Goal: Communication & Community: Answer question/provide support

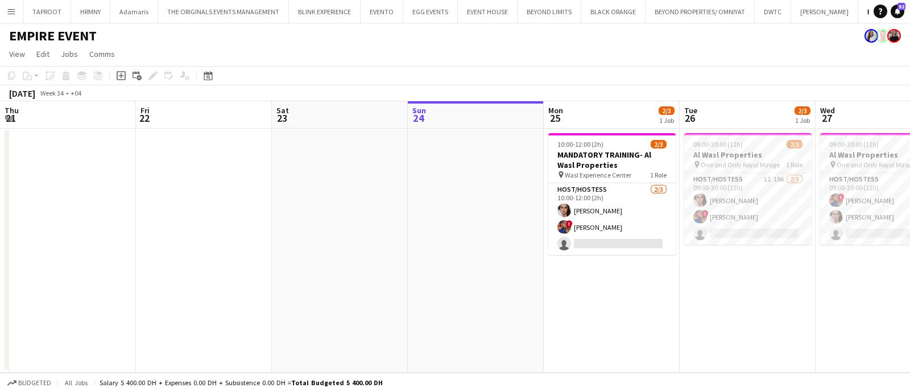
scroll to position [0, 272]
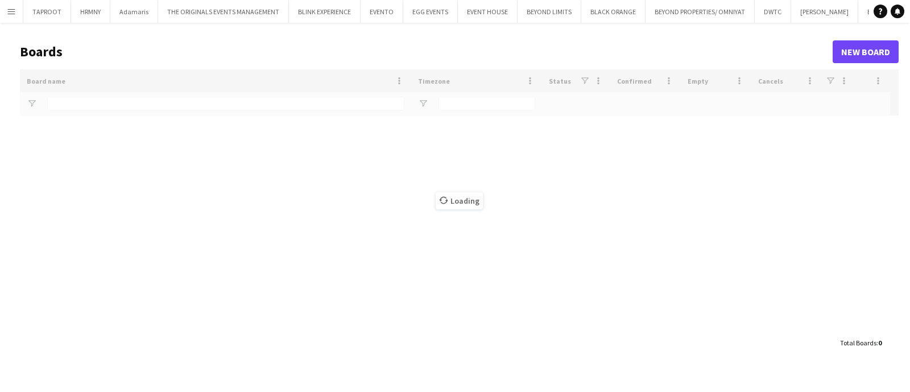
type input "*****"
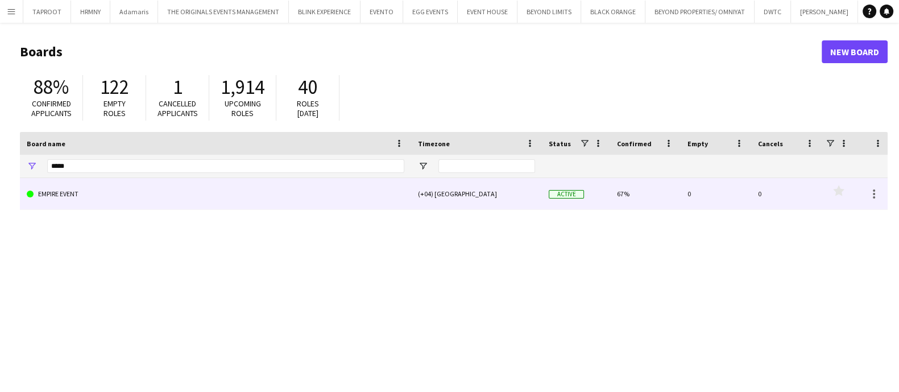
click at [118, 181] on link "EMPIRE EVENT" at bounding box center [216, 194] width 378 height 32
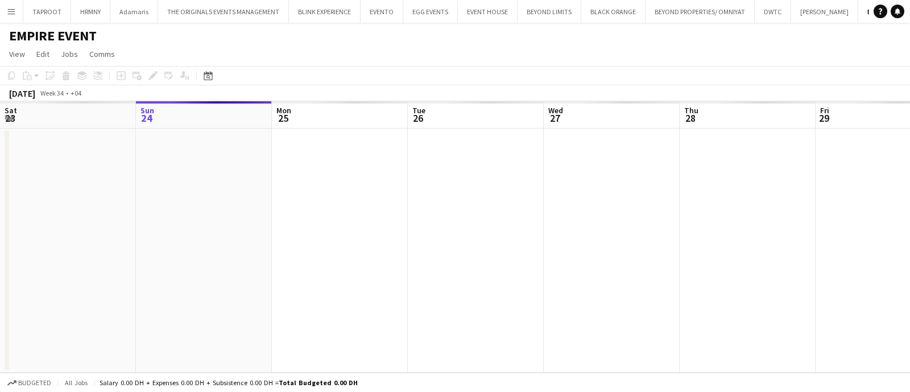
scroll to position [0, 36]
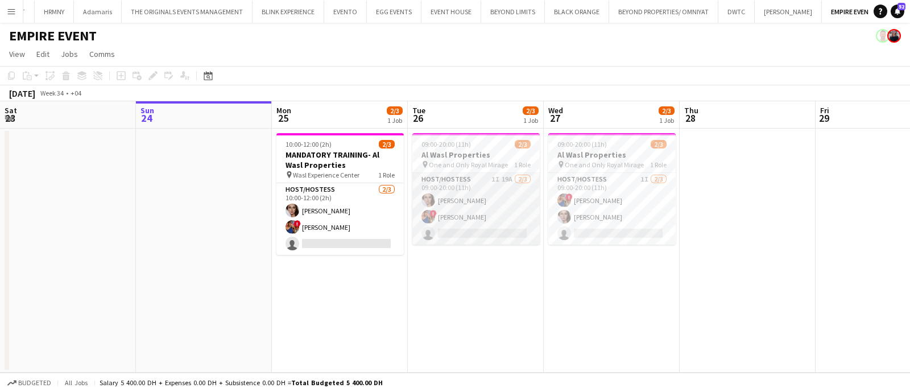
click at [483, 210] on app-card-role "Host/Hostess 1I 19A [DATE] 09:00-20:00 (11h) [PERSON_NAME] ! [PERSON_NAME] sing…" at bounding box center [475, 209] width 127 height 72
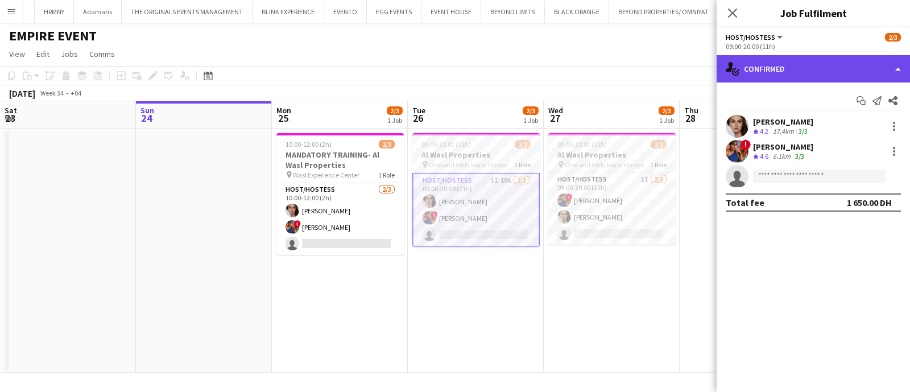
click at [801, 80] on div "single-neutral-actions-check-2 Confirmed" at bounding box center [813, 68] width 193 height 27
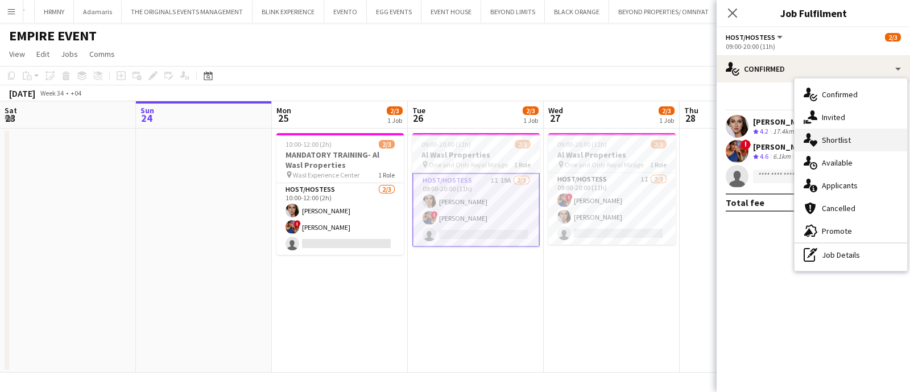
click at [822, 138] on div "single-neutral-actions-heart Shortlist" at bounding box center [851, 140] width 113 height 23
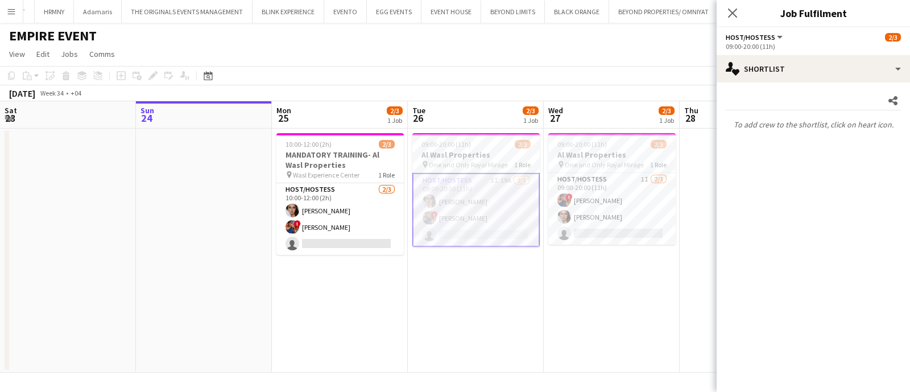
click at [489, 214] on app-card-role "Host/Hostess 1I 19A [DATE] 09:00-20:00 (11h) [PERSON_NAME] ! [PERSON_NAME] sing…" at bounding box center [475, 210] width 127 height 74
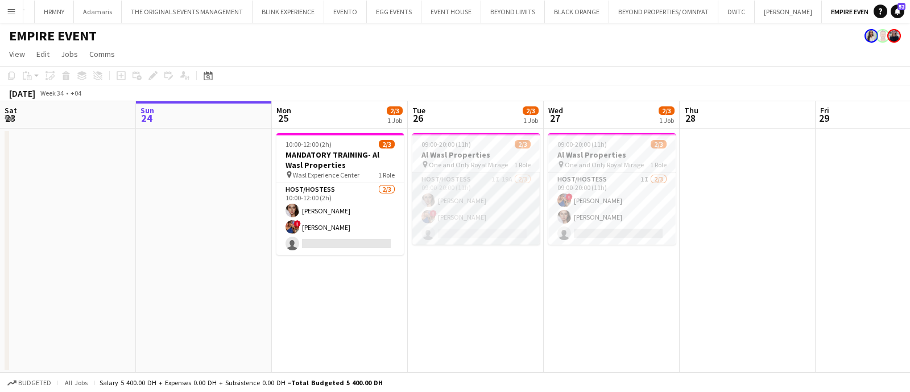
click at [489, 214] on app-card-role "Host/Hostess 1I 19A [DATE] 09:00-20:00 (11h) [PERSON_NAME] ! [PERSON_NAME] sing…" at bounding box center [475, 209] width 127 height 72
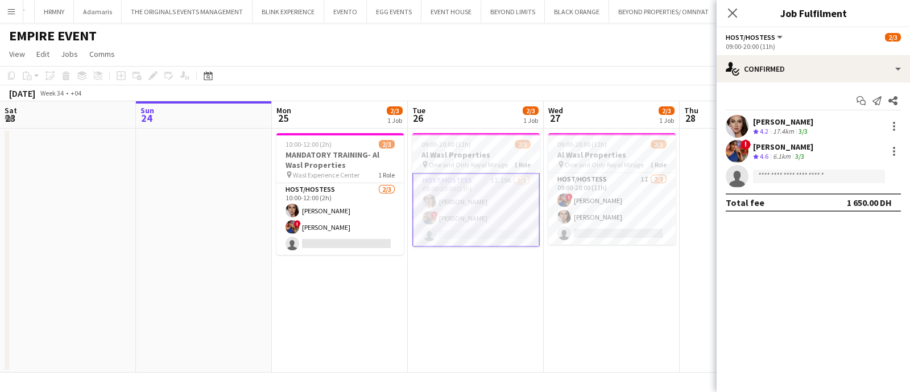
click at [489, 214] on app-card-role "Host/Hostess 1I 19A [DATE] 09:00-20:00 (11h) [PERSON_NAME] ! [PERSON_NAME] sing…" at bounding box center [475, 210] width 127 height 74
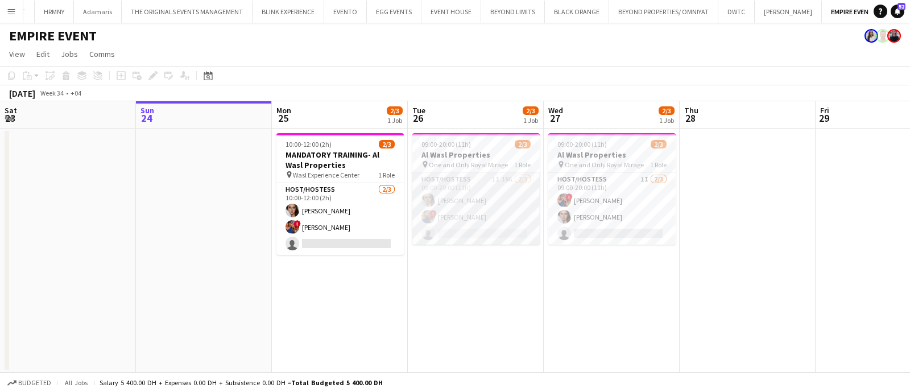
click at [480, 228] on app-card-role "Host/Hostess 1I 19A [DATE] 09:00-20:00 (11h) [PERSON_NAME] ! [PERSON_NAME] sing…" at bounding box center [475, 209] width 127 height 72
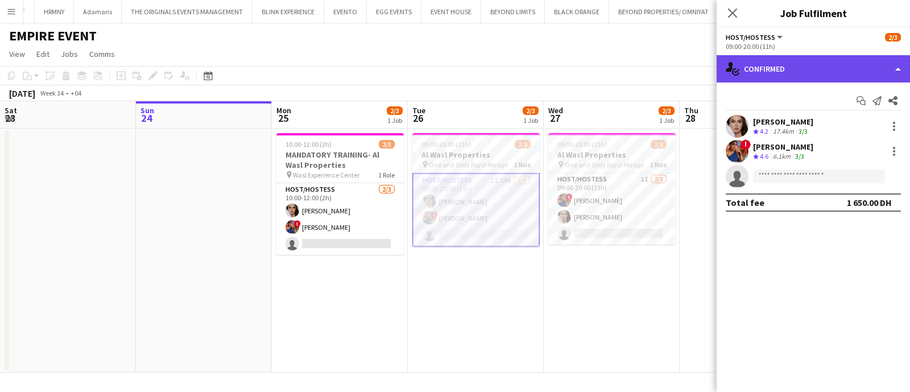
click at [805, 74] on div "single-neutral-actions-check-2 Confirmed" at bounding box center [813, 68] width 193 height 27
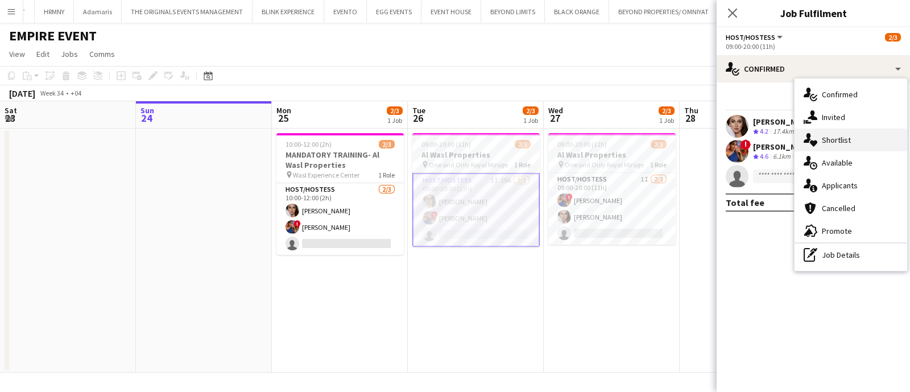
click at [822, 136] on div "single-neutral-actions-heart Shortlist" at bounding box center [851, 140] width 113 height 23
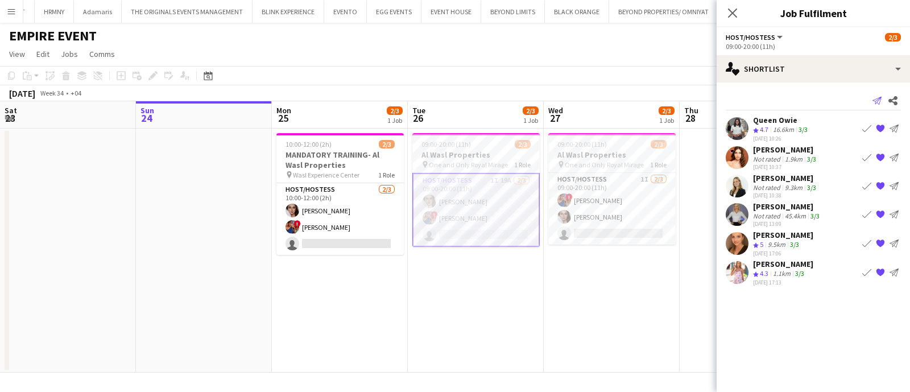
click at [877, 96] on icon "Send notification" at bounding box center [877, 100] width 9 height 9
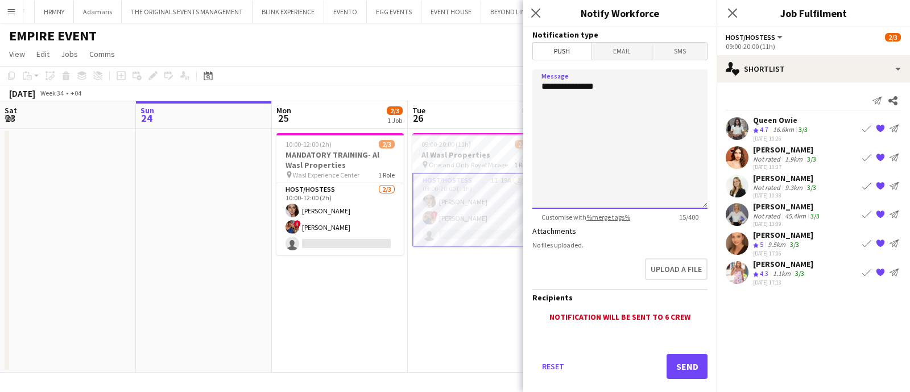
click at [633, 97] on textarea "**********" at bounding box center [619, 138] width 175 height 139
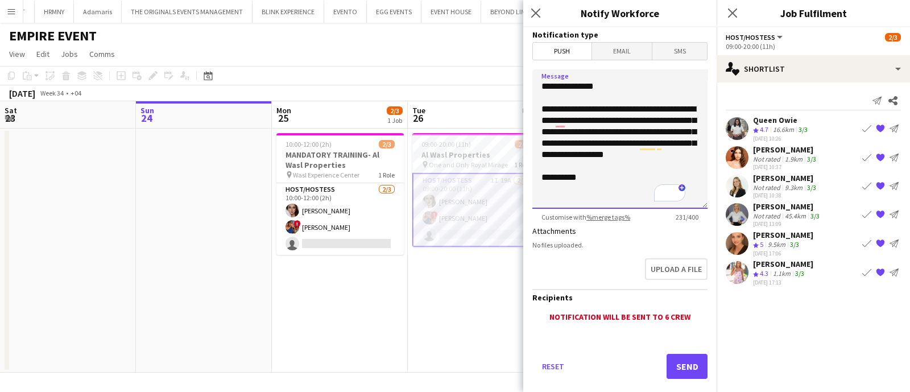
type textarea "**********"
click at [674, 371] on button "Send" at bounding box center [687, 366] width 41 height 25
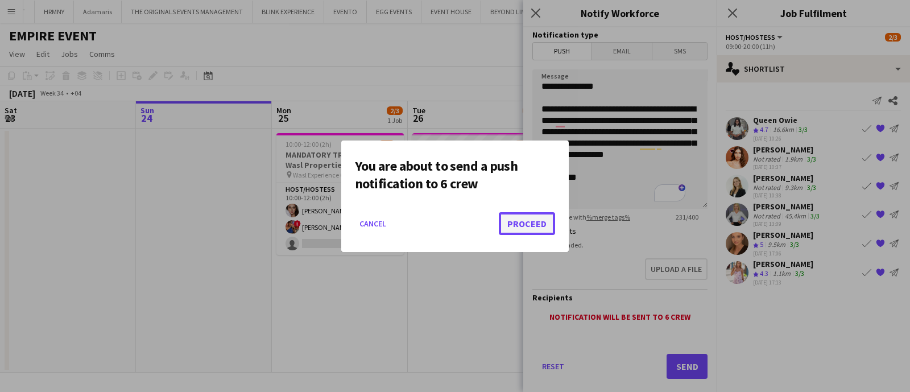
click at [523, 216] on button "Proceed" at bounding box center [527, 223] width 56 height 23
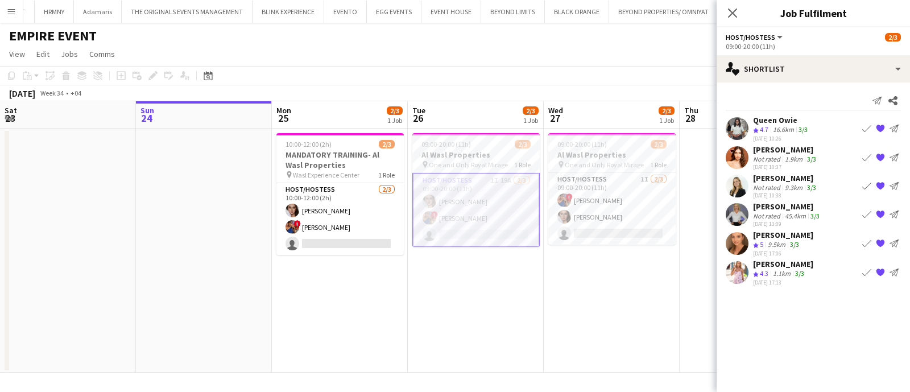
click at [544, 342] on app-date-cell "09:00-20:00 (11h) 2/3 Al Wasl Properties pin One and Only Royal Mirage 1 Role H…" at bounding box center [612, 251] width 136 height 244
